Goal: Transaction & Acquisition: Purchase product/service

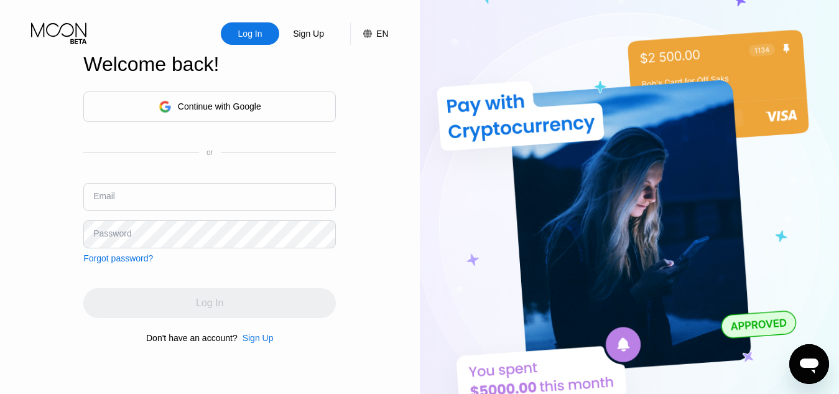
click at [151, 199] on input "text" at bounding box center [209, 197] width 253 height 28
click at [140, 198] on input "Samdiri" at bounding box center [209, 197] width 253 height 28
type input "S"
type input "[EMAIL_ADDRESS][DOMAIN_NAME]"
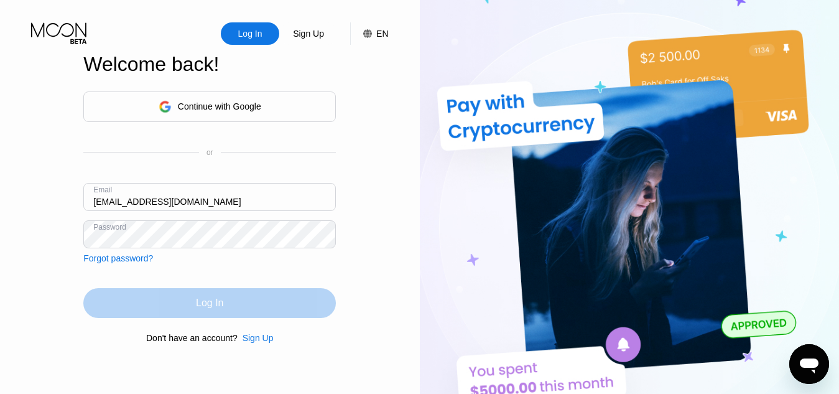
click at [221, 304] on div "Log In" at bounding box center [209, 303] width 27 height 12
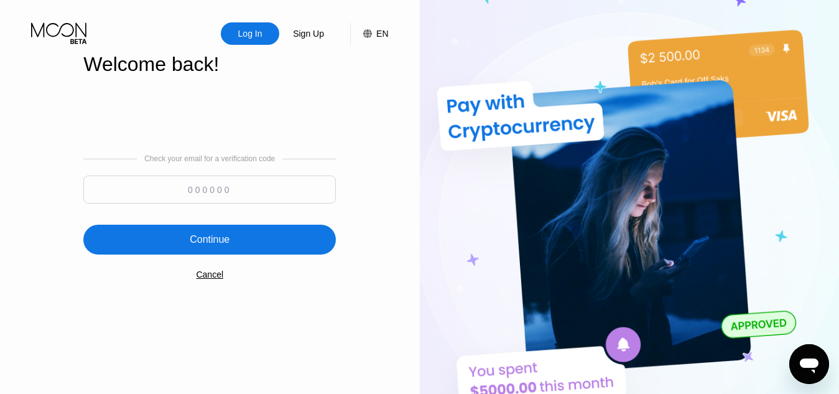
click at [213, 195] on input at bounding box center [209, 189] width 253 height 28
type input "899236"
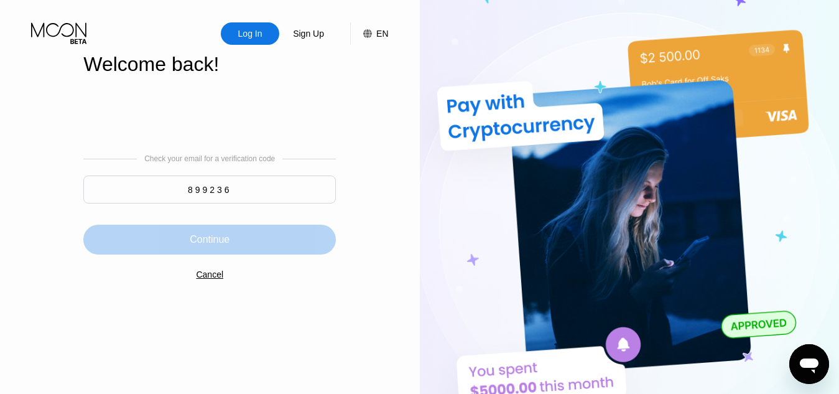
click at [207, 236] on div "Continue" at bounding box center [210, 239] width 40 height 12
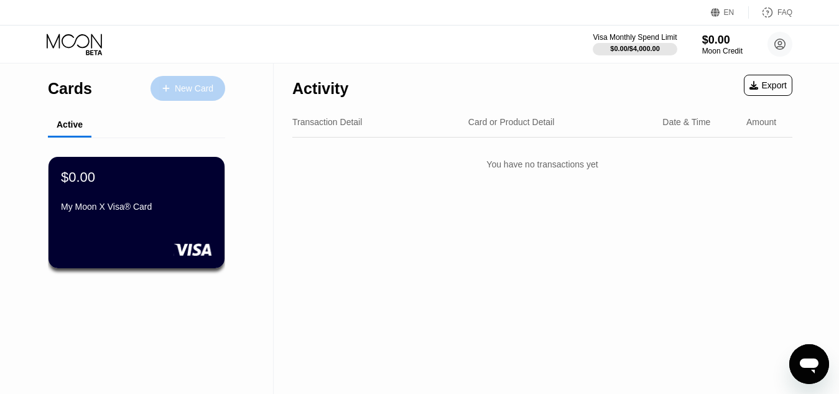
click at [188, 88] on div "New Card" at bounding box center [194, 88] width 39 height 11
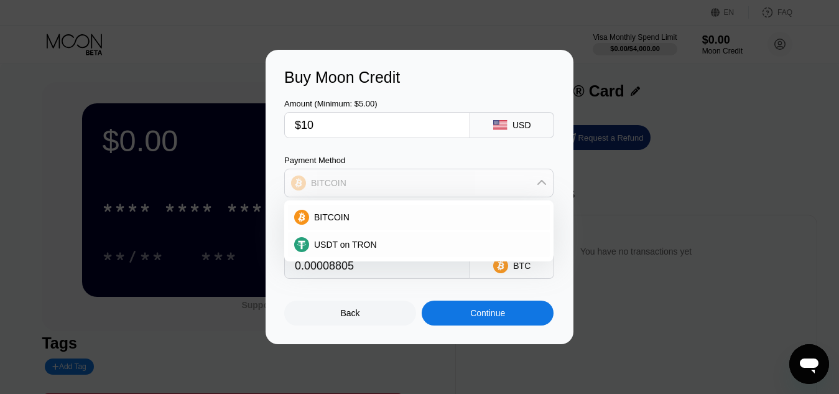
click at [536, 185] on div "BITCOIN" at bounding box center [419, 182] width 268 height 25
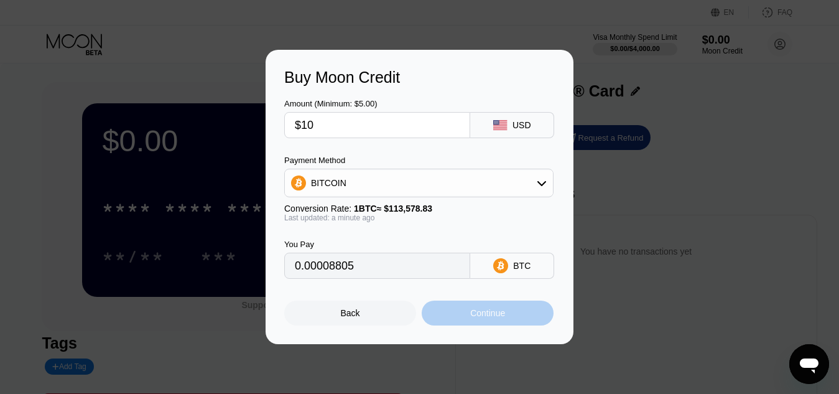
click at [493, 314] on div "Continue" at bounding box center [487, 313] width 35 height 10
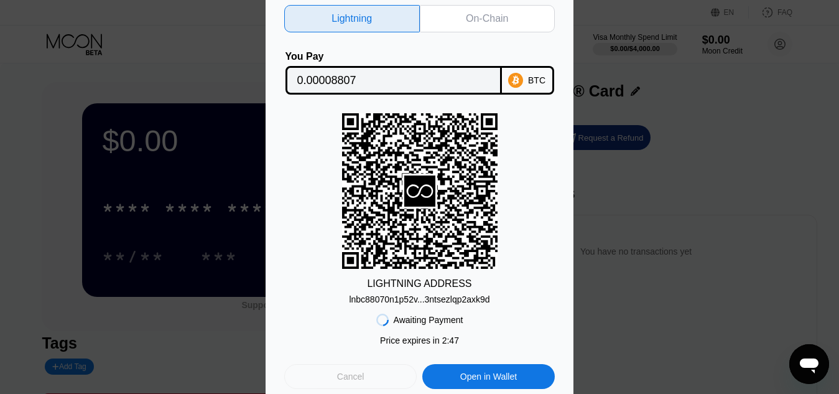
click at [346, 378] on div "Cancel" at bounding box center [350, 376] width 27 height 11
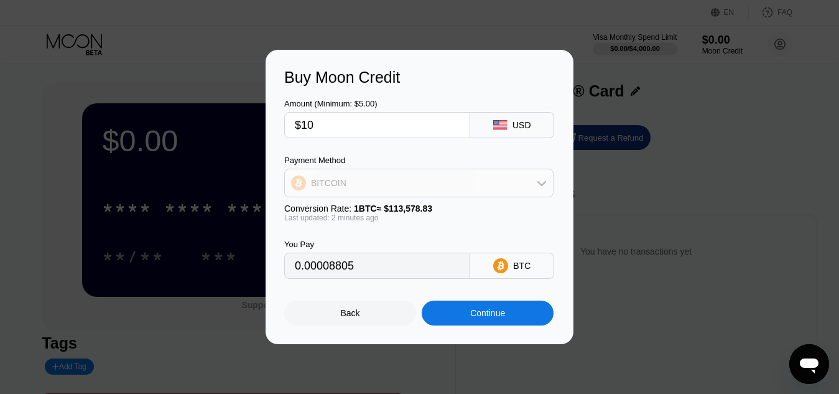
click at [503, 187] on div "BITCOIN" at bounding box center [419, 182] width 268 height 25
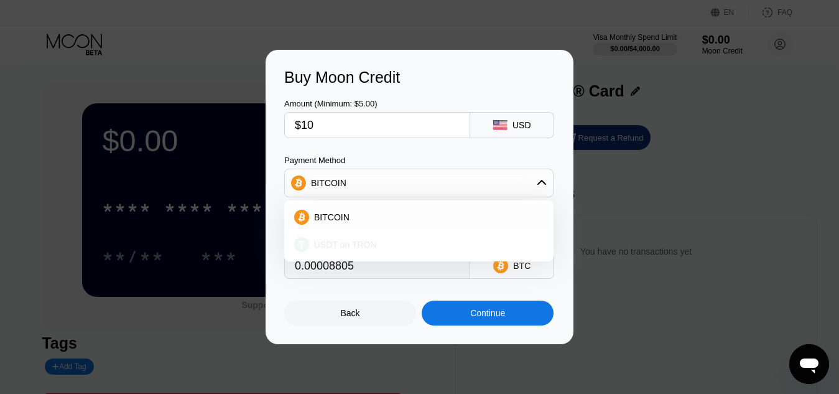
click at [450, 241] on div "USDT on TRON" at bounding box center [426, 244] width 235 height 10
type input "10.10"
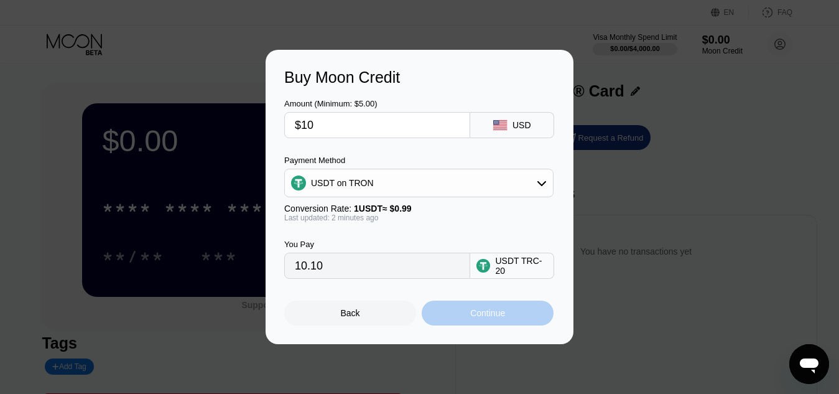
click at [495, 318] on div "Continue" at bounding box center [487, 313] width 35 height 10
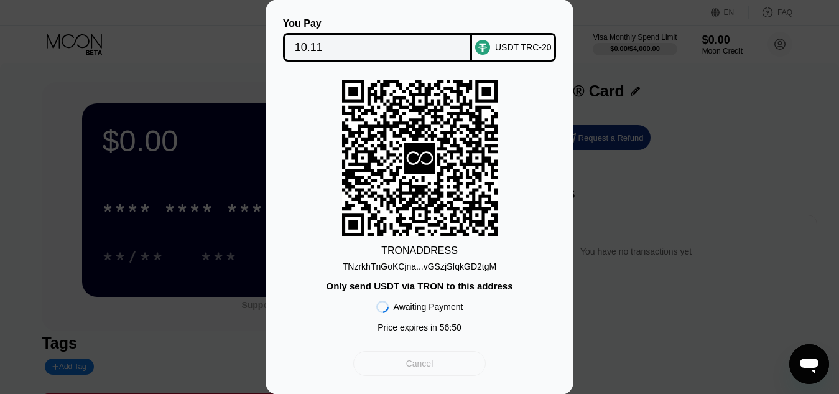
click at [443, 361] on div "Cancel" at bounding box center [419, 363] width 132 height 25
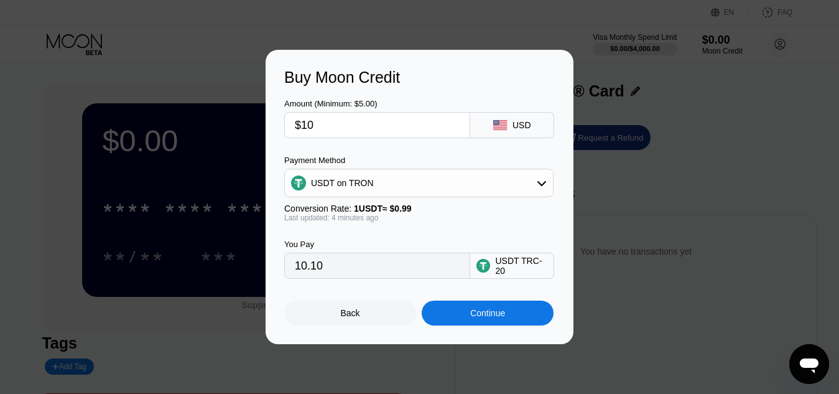
click at [355, 123] on input "$10" at bounding box center [377, 125] width 165 height 25
type input "$1"
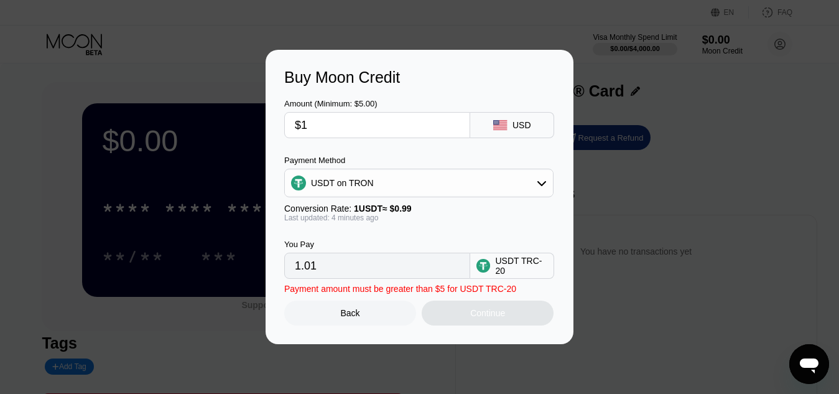
type input "1.01"
type input "0.00"
type input "$9"
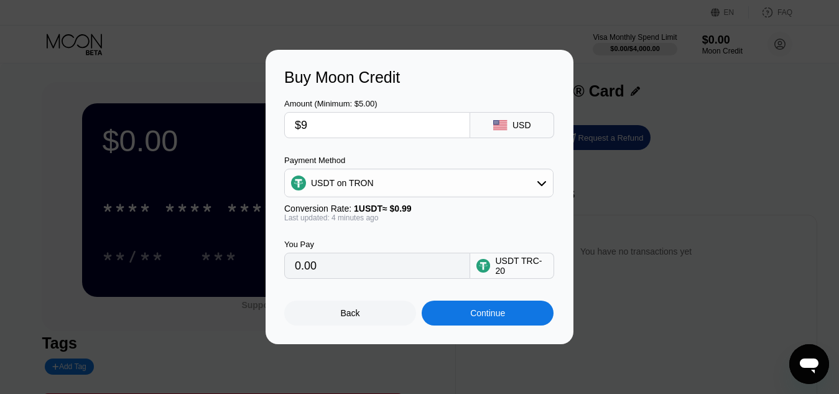
type input "9.09"
type input "$9"
click at [466, 320] on div "Continue" at bounding box center [488, 312] width 132 height 25
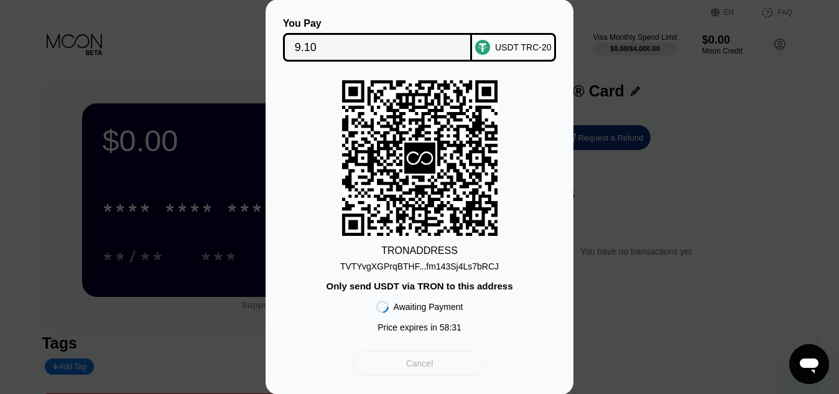
click at [459, 375] on div "Cancel" at bounding box center [419, 363] width 132 height 25
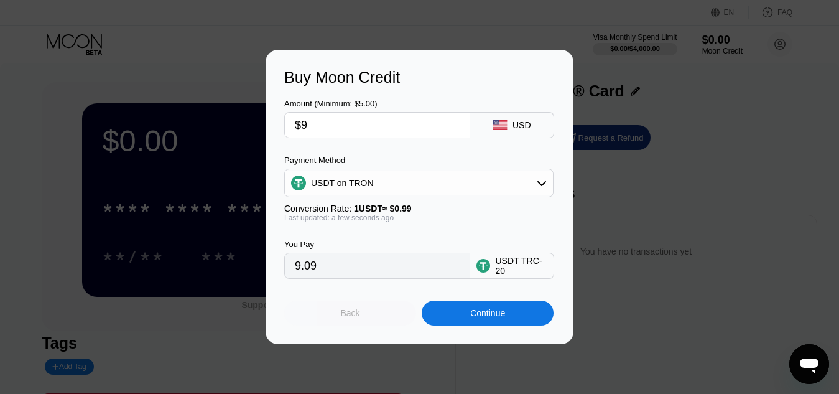
click at [347, 315] on div "Back" at bounding box center [350, 313] width 19 height 10
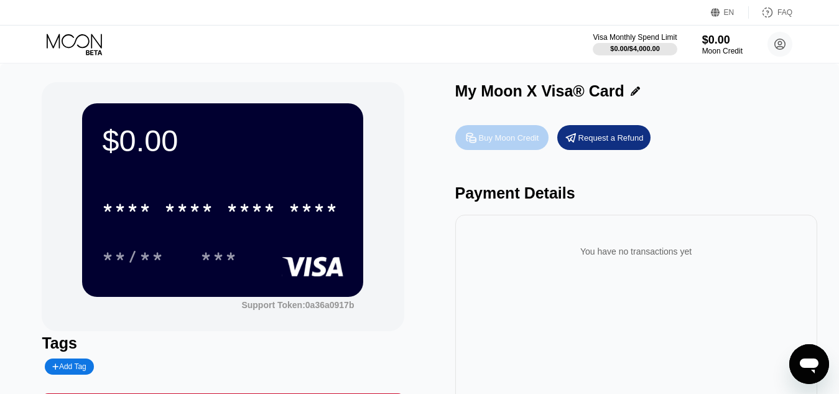
click at [500, 136] on div "Buy Moon Credit" at bounding box center [509, 137] width 60 height 11
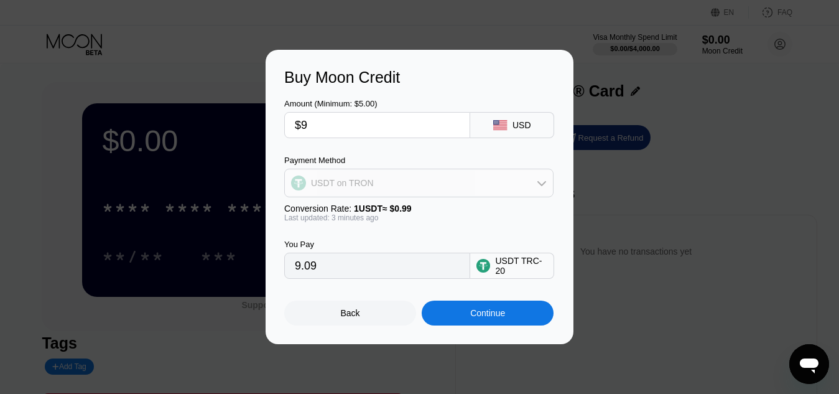
click at [506, 178] on div "USDT on TRON" at bounding box center [419, 182] width 268 height 25
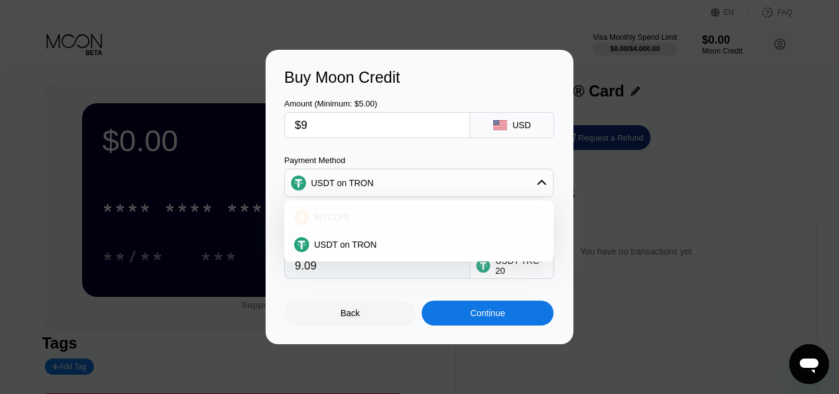
click at [371, 216] on div "BITCOIN" at bounding box center [426, 217] width 235 height 10
type input "0.00007925"
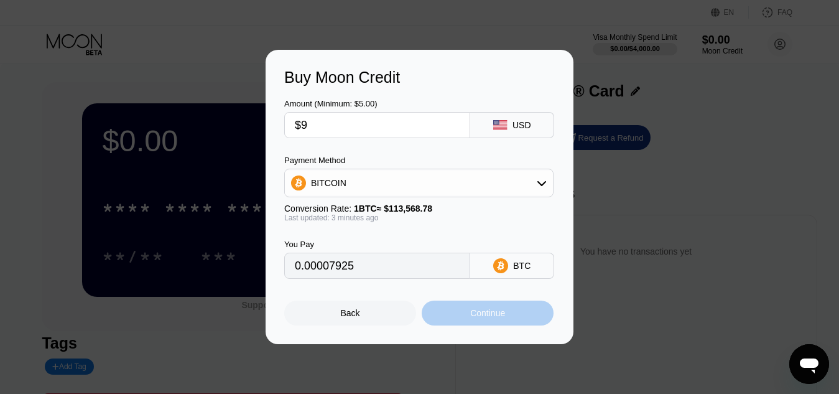
click at [480, 315] on div "Continue" at bounding box center [487, 313] width 35 height 10
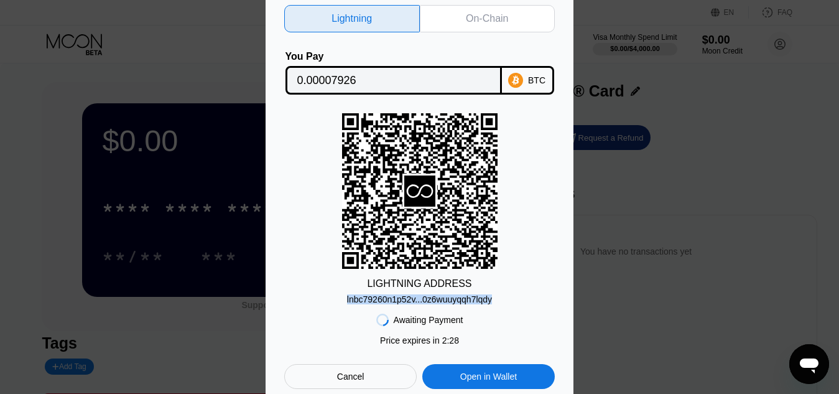
drag, startPoint x: 491, startPoint y: 302, endPoint x: 348, endPoint y: 297, distance: 143.2
click at [348, 297] on div "lnbc79260n1p52v...0z6wuuyqqh7lqdy" at bounding box center [419, 299] width 145 height 10
copy div "lnbc79260n1p52v...0z6wuuyqqh7lqdy"
click at [517, 275] on div "LIGHTNING ADDRESS lnbc79260n1p52v...0z6wuuyqqh7lqdy" at bounding box center [419, 208] width 271 height 191
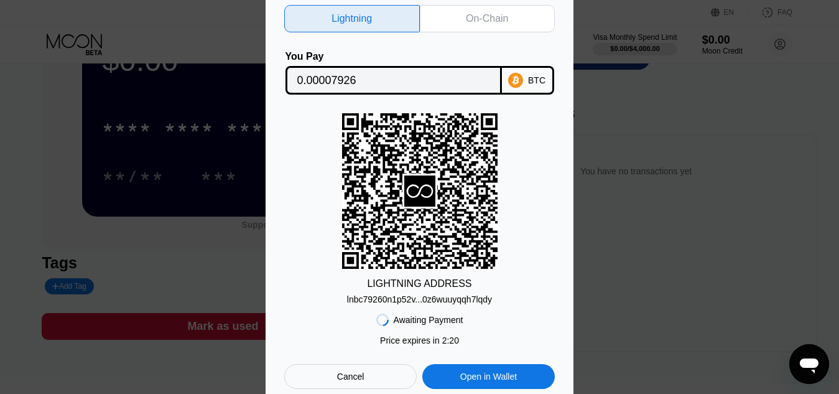
scroll to position [83, 0]
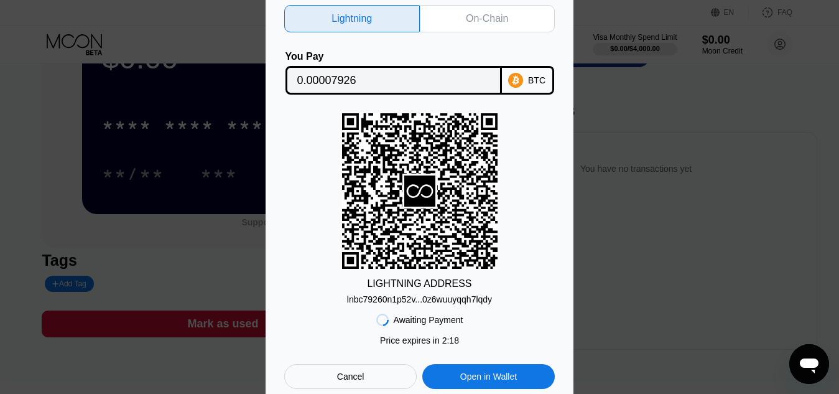
click at [504, 376] on div "Open in Wallet" at bounding box center [488, 376] width 57 height 11
click at [472, 380] on div "Open in Wallet" at bounding box center [488, 376] width 57 height 11
click at [462, 18] on div "On-Chain" at bounding box center [488, 18] width 136 height 27
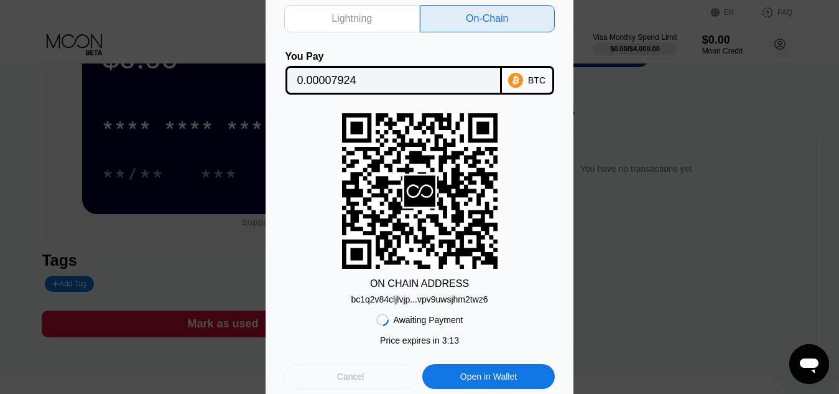
click at [363, 373] on div "Cancel" at bounding box center [350, 376] width 132 height 25
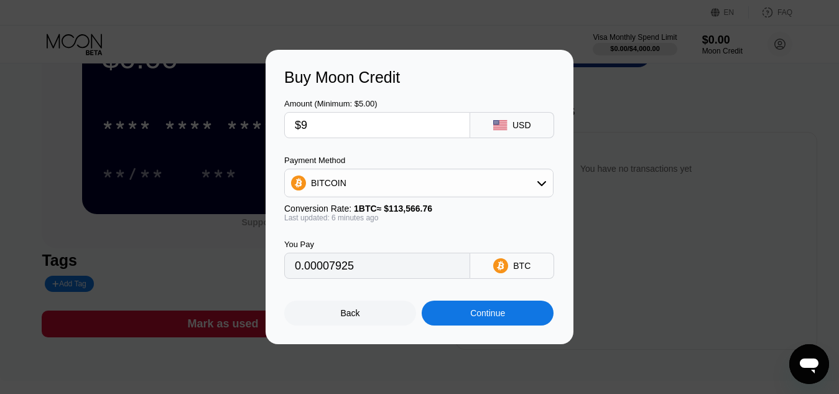
click at [317, 128] on input "$9" at bounding box center [377, 125] width 165 height 25
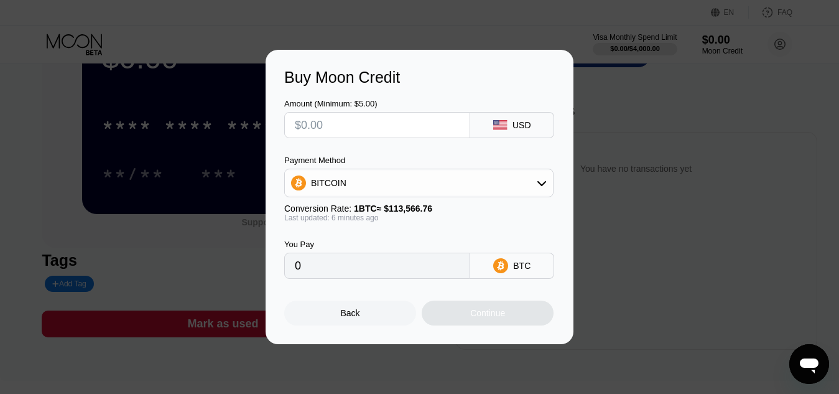
type input "0"
type input "$1"
type input "0.00000881"
type input "$10"
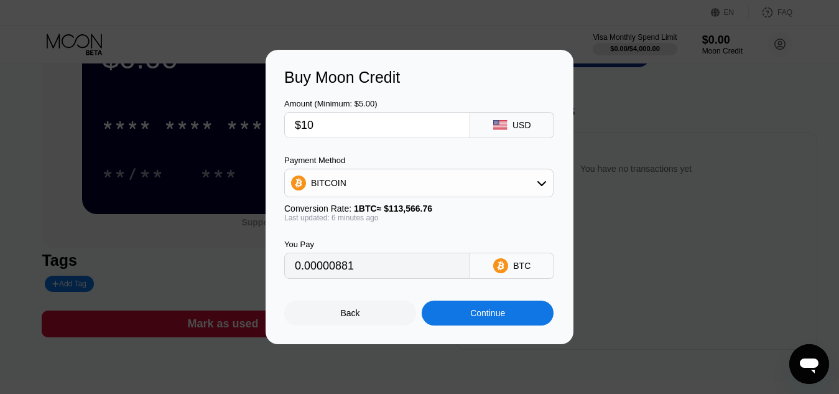
type input "0.00008806"
type input "$1"
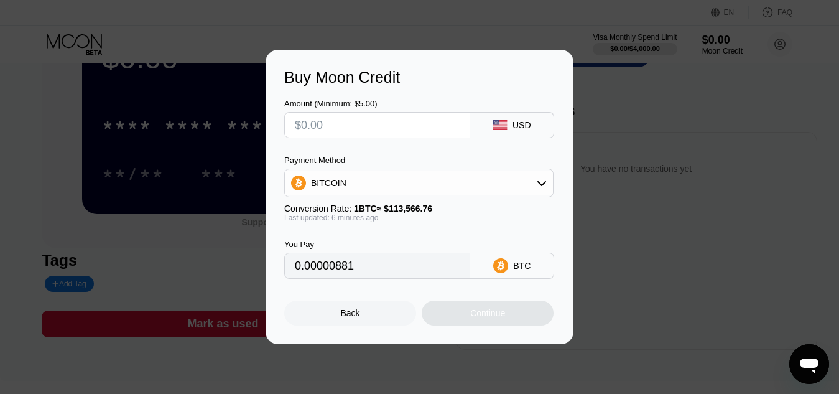
type input "0"
type input "$1"
type input "0.00000881"
type input "$100"
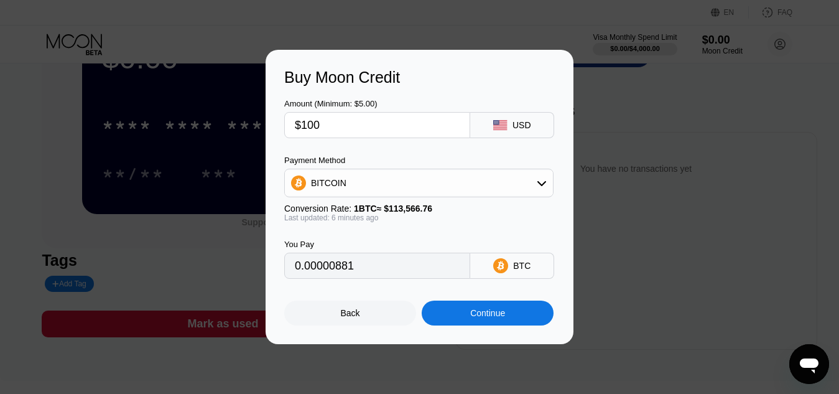
type input "0.00088051"
type input "$10"
type input "0.00008806"
type input "$1"
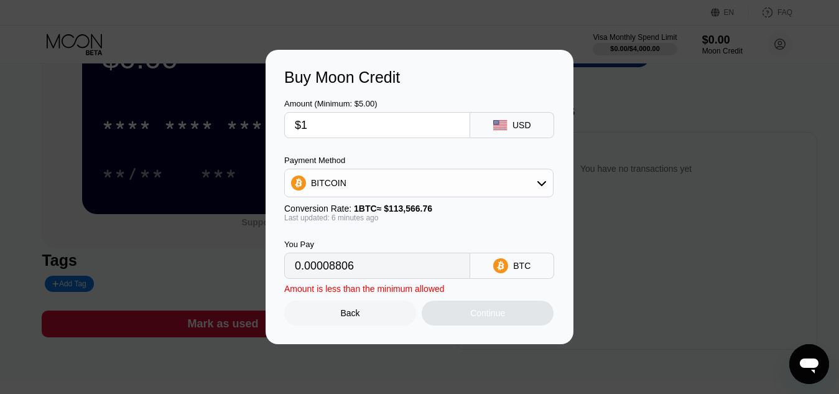
type input "0.00000881"
type input "0"
type input "$5"
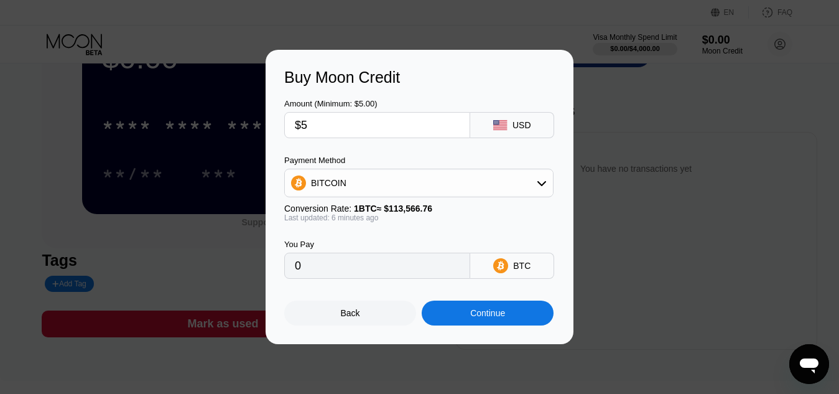
type input "0.00004403"
type input "$50"
type input "0.00044026"
type input "$5"
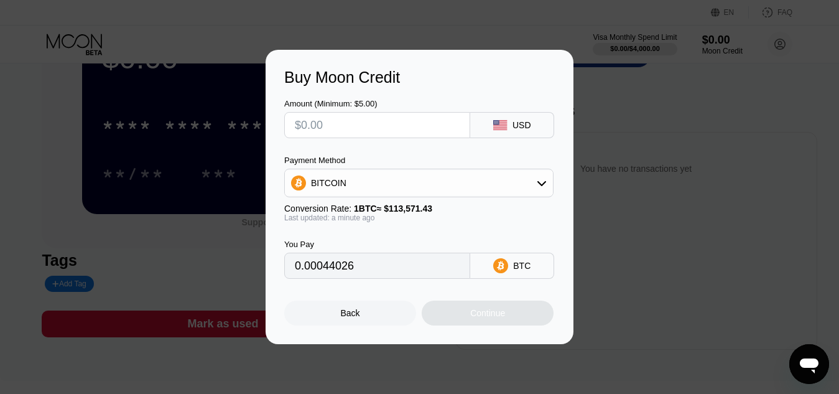
type input "0"
type input "$1"
type input "0.00000881"
type input "$10"
type input "0.00008806"
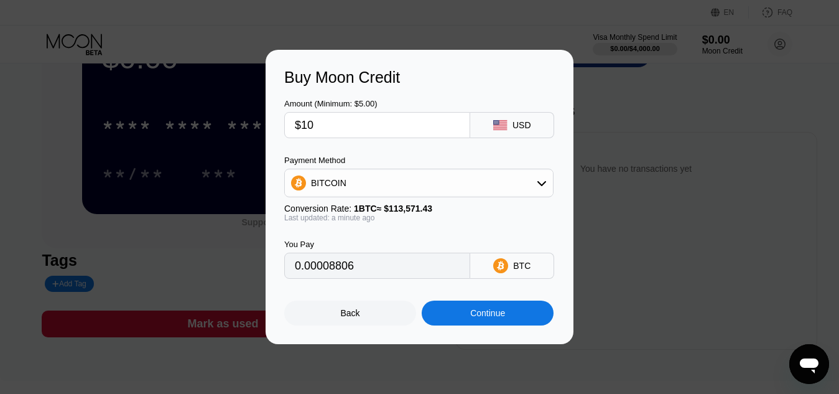
type input "$1"
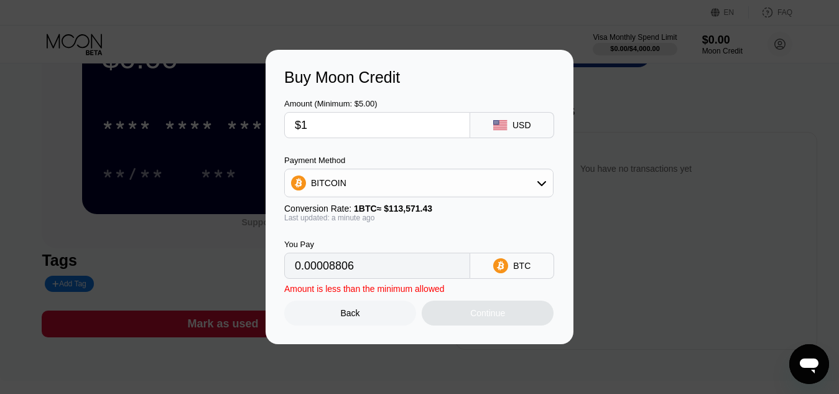
type input "0.00000881"
type input "$15"
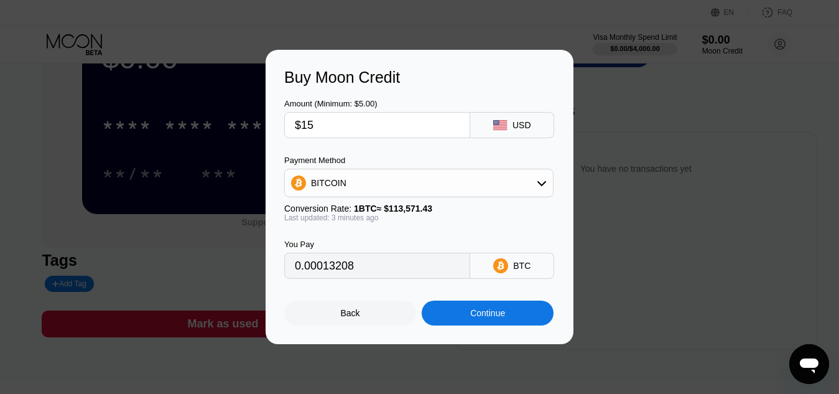
type input "0.00013217"
